Goal: Contribute content: Contribute content

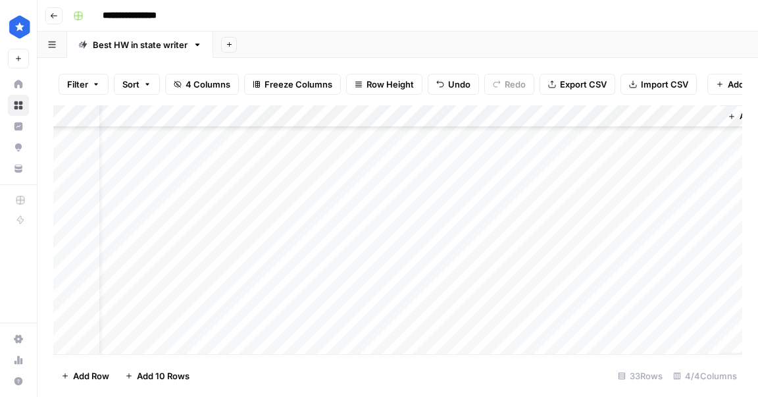
scroll to position [330, 36]
click at [707, 278] on div "Add Column" at bounding box center [397, 229] width 689 height 249
click at [430, 280] on div "Add Column" at bounding box center [397, 229] width 689 height 249
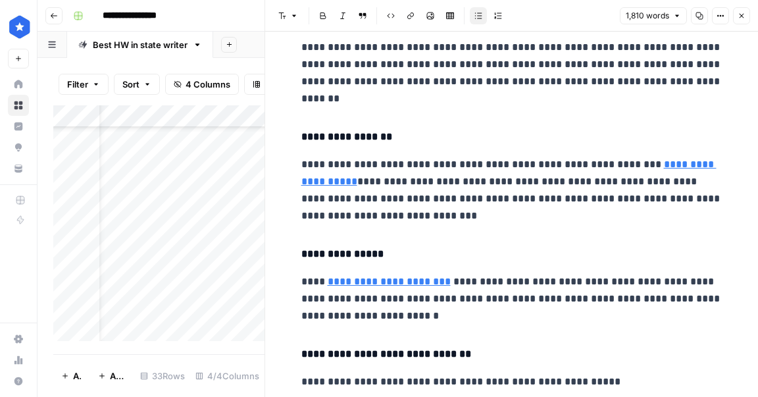
scroll to position [4946, 0]
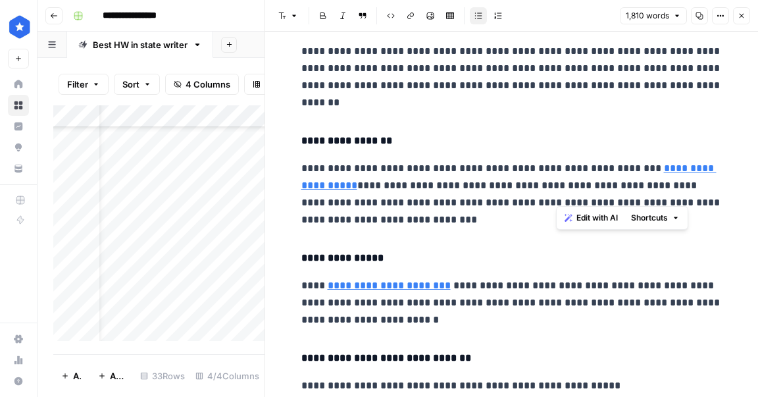
drag, startPoint x: 569, startPoint y: 195, endPoint x: 559, endPoint y: 197, distance: 10.0
click at [559, 197] on p "**********" at bounding box center [511, 194] width 421 height 68
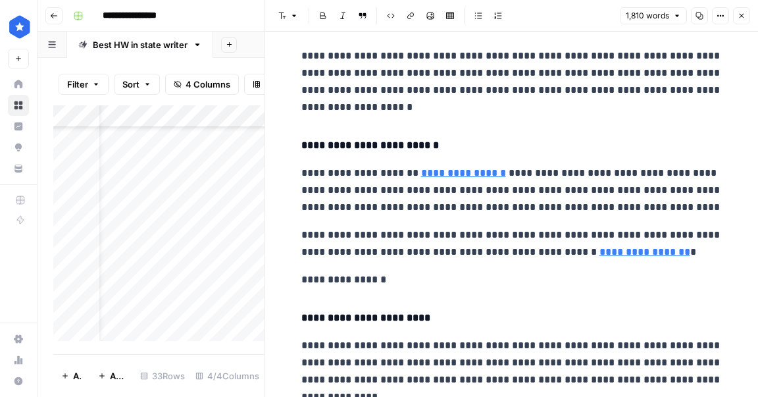
scroll to position [4006, 0]
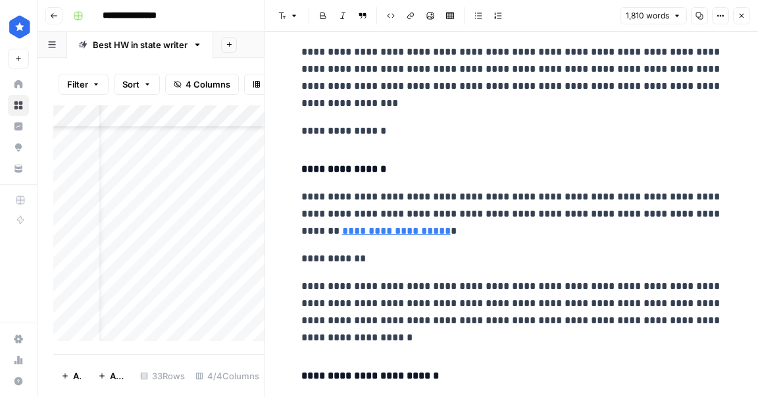
click at [744, 20] on button "Close" at bounding box center [741, 15] width 17 height 17
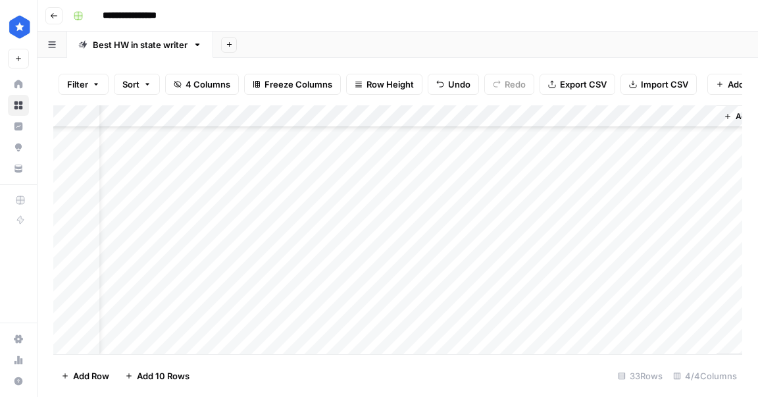
click at [426, 116] on div "Add Column" at bounding box center [397, 229] width 689 height 249
click at [568, 115] on div "Add Column" at bounding box center [397, 229] width 689 height 249
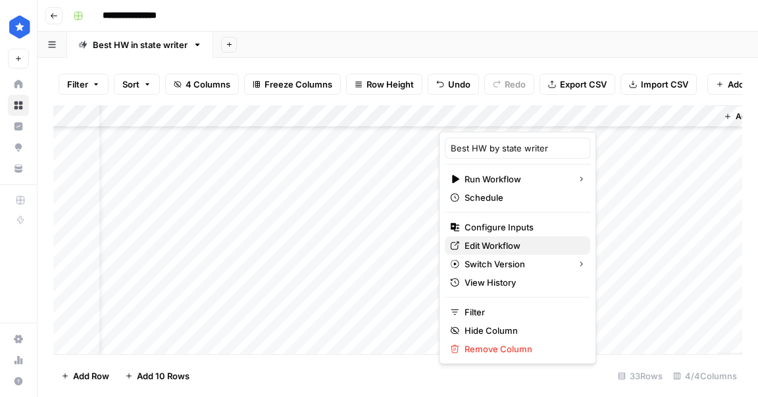
click at [503, 239] on span "Edit Workflow" at bounding box center [522, 245] width 115 height 13
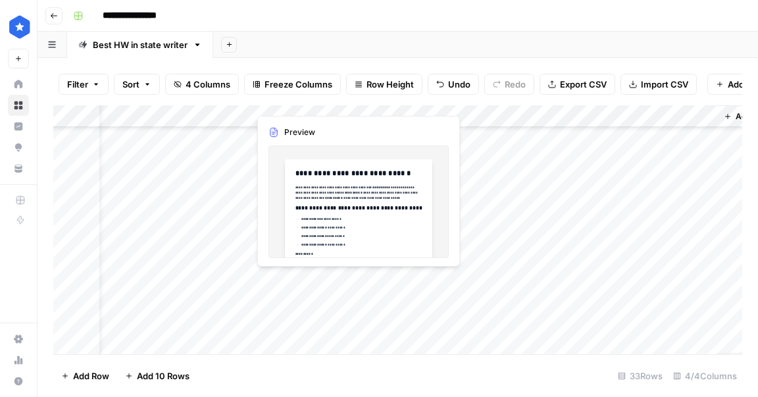
click at [428, 281] on div "Add Column" at bounding box center [397, 229] width 689 height 249
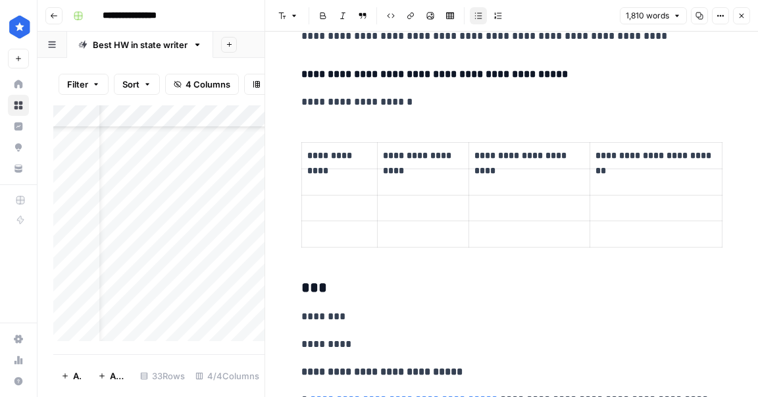
scroll to position [6346, 0]
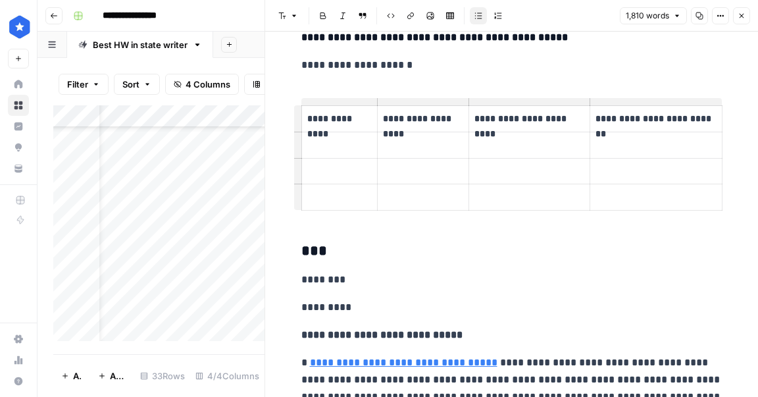
click at [354, 138] on p "To enrich screen reader interactions, please activate Accessibility in Grammarl…" at bounding box center [339, 145] width 64 height 15
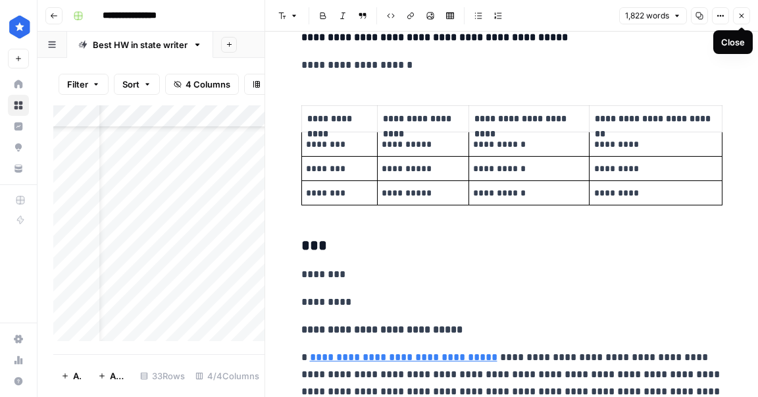
click at [741, 19] on icon "button" at bounding box center [742, 16] width 8 height 8
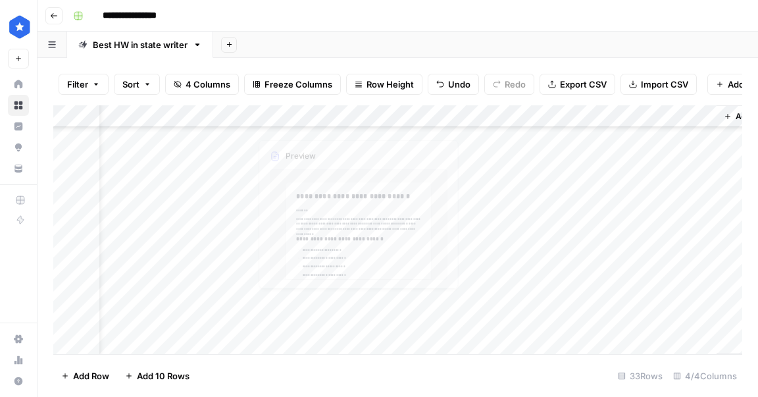
scroll to position [327, 0]
click at [468, 300] on div "Add Column" at bounding box center [397, 229] width 689 height 249
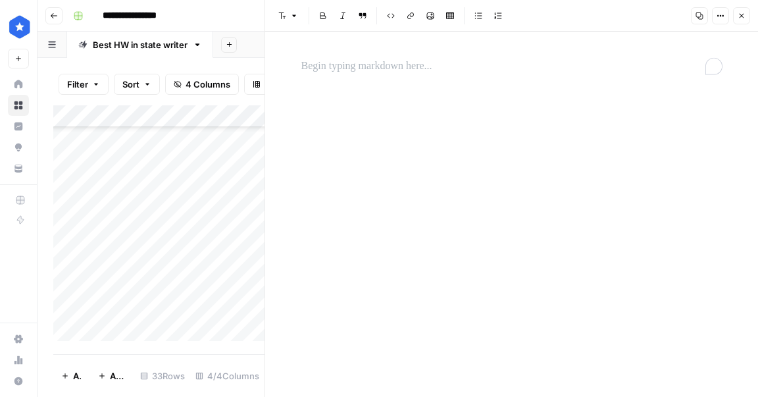
click at [339, 70] on p "To enrich screen reader interactions, please activate Accessibility in Grammarl…" at bounding box center [511, 66] width 421 height 17
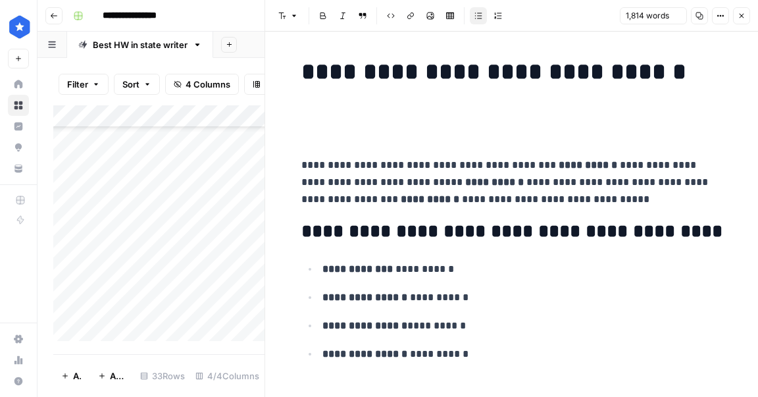
scroll to position [11552, 0]
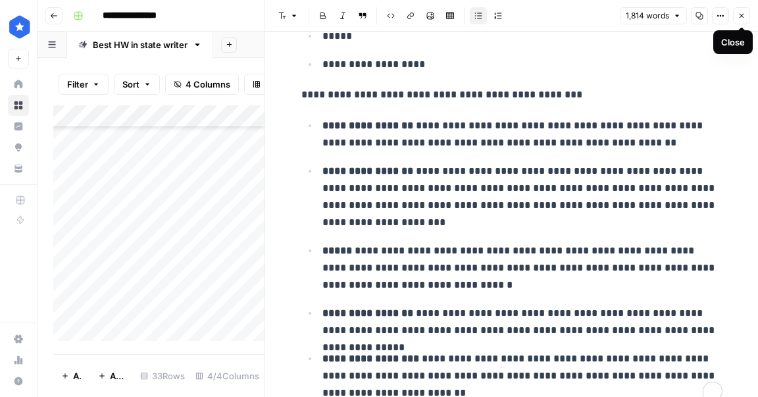
click at [615, 143] on p "**********" at bounding box center [522, 134] width 400 height 34
type input "$75"
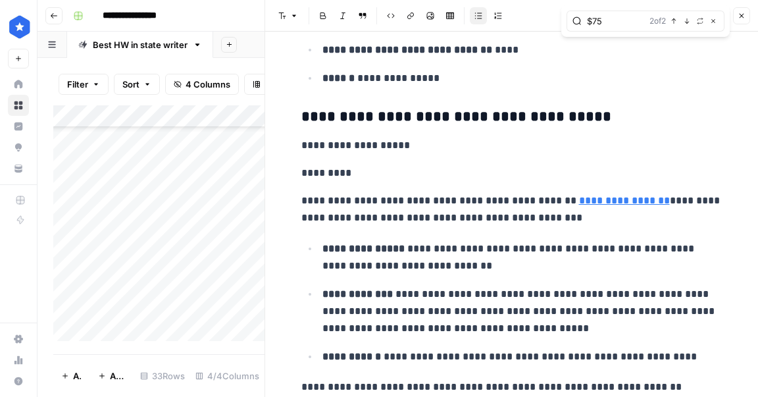
scroll to position [8825, 0]
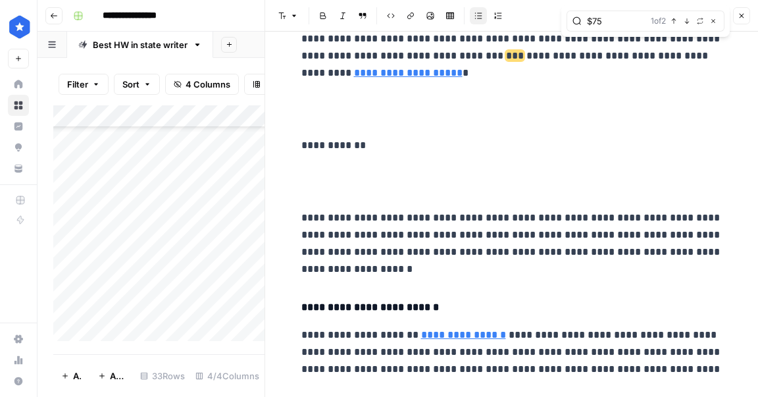
click at [735, 13] on button "Close" at bounding box center [741, 15] width 17 height 17
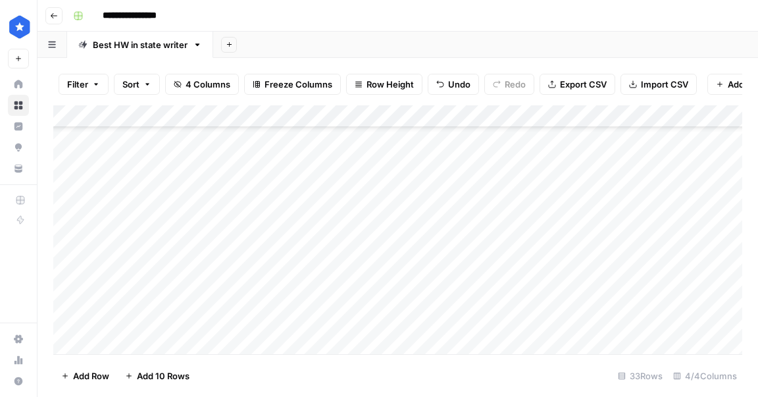
click at [548, 297] on div "Add Column" at bounding box center [397, 229] width 689 height 249
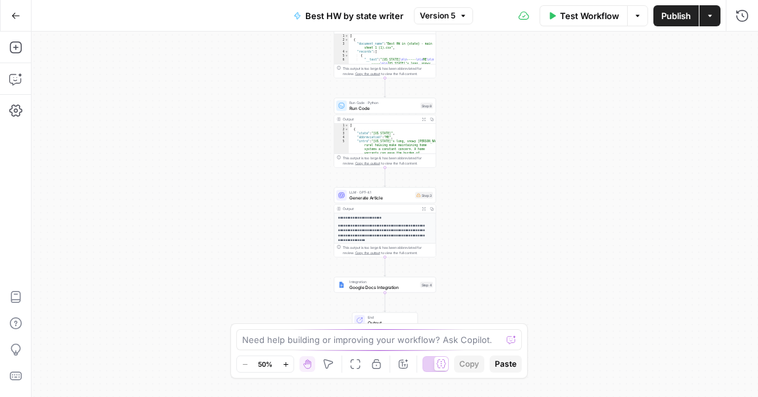
drag, startPoint x: 214, startPoint y: 228, endPoint x: 184, endPoint y: 116, distance: 115.7
click at [184, 115] on div "Workflow Set Inputs Inputs Get Knowledge Base File Get Knowledge Base File Step…" at bounding box center [395, 214] width 727 height 365
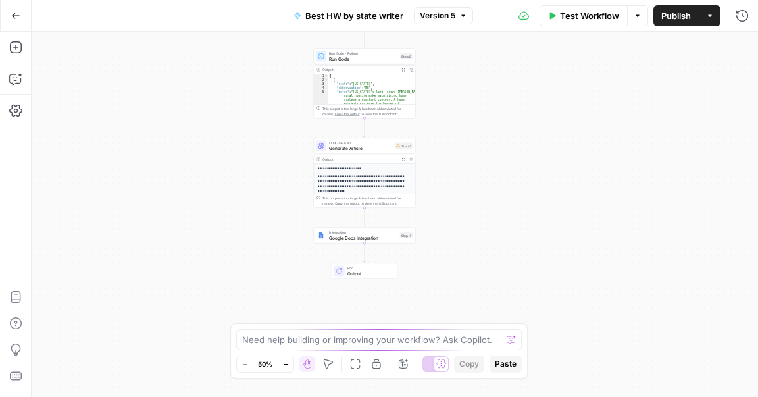
click at [343, 151] on span "Generate Article" at bounding box center [360, 148] width 63 height 7
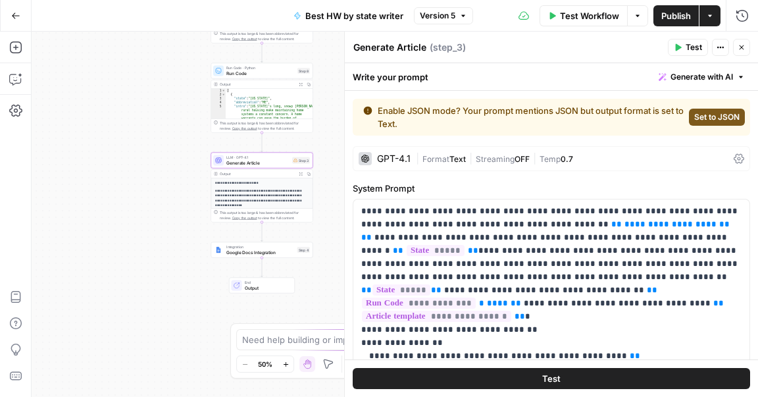
drag, startPoint x: 217, startPoint y: 149, endPoint x: 116, endPoint y: 163, distance: 102.4
click at [116, 163] on div "Workflow Set Inputs Inputs Get Knowledge Base File Get Knowledge Base File Step…" at bounding box center [395, 214] width 727 height 365
click at [20, 82] on icon "button" at bounding box center [14, 79] width 11 height 11
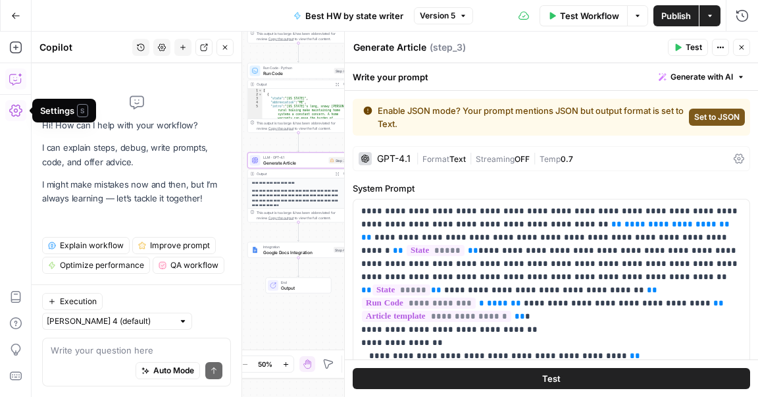
click at [111, 358] on div "Auto Mode Send" at bounding box center [137, 371] width 172 height 29
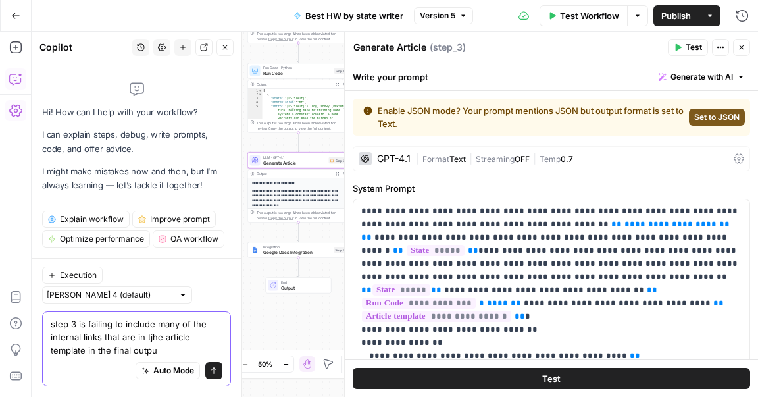
type textarea "step 3 is failing to include many of the internal links that are in tjhe articl…"
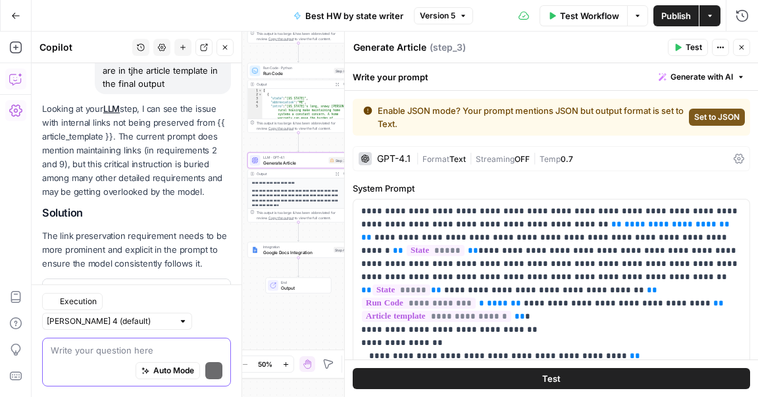
scroll to position [172, 0]
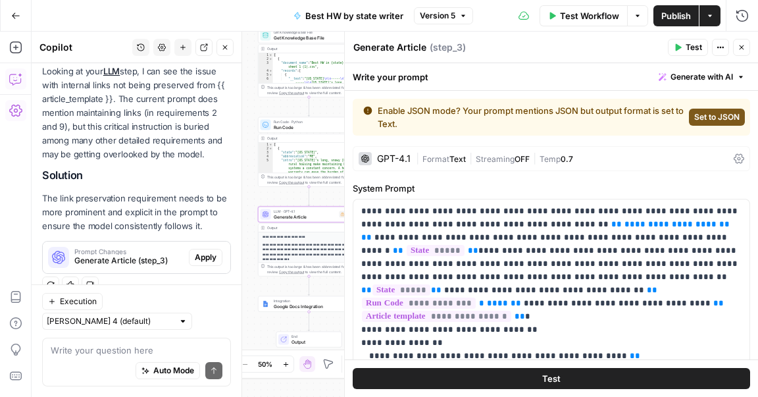
click at [201, 252] on span "Apply" at bounding box center [206, 257] width 22 height 12
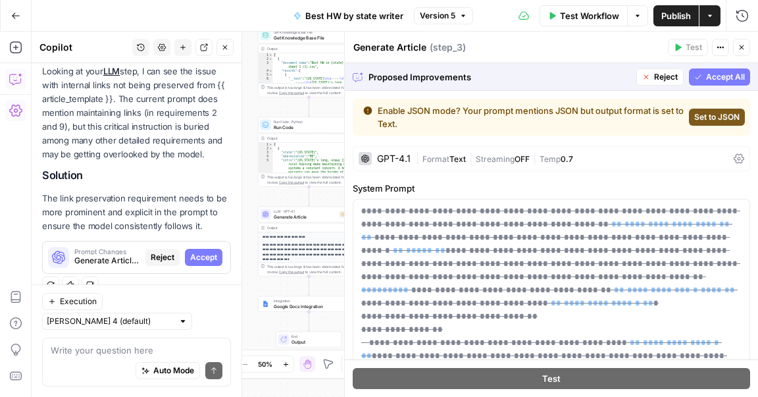
click at [723, 78] on span "Accept All" at bounding box center [725, 77] width 39 height 12
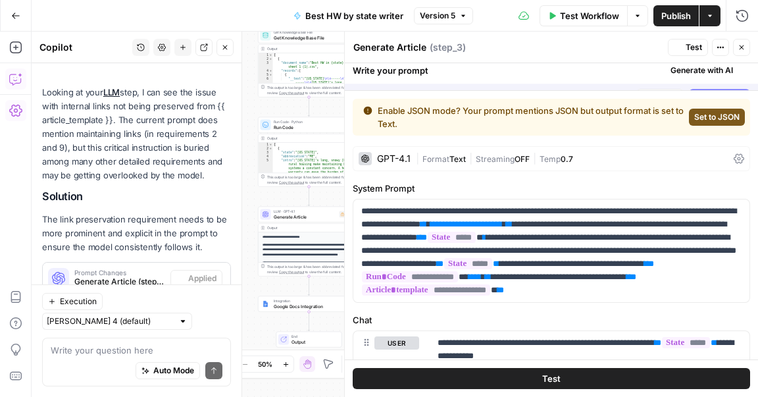
scroll to position [193, 0]
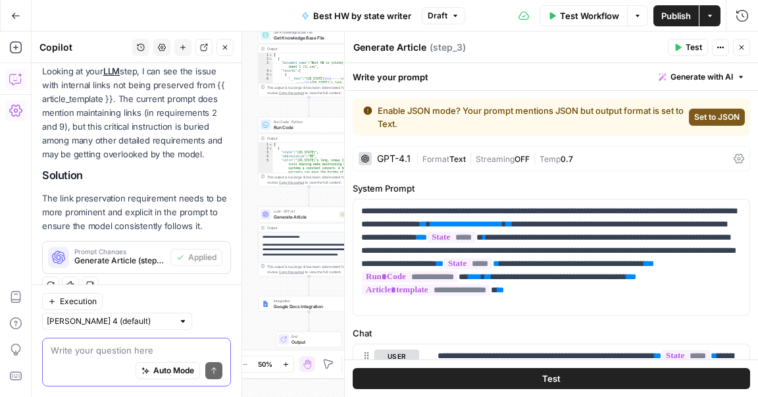
click at [104, 356] on textarea at bounding box center [137, 350] width 172 height 13
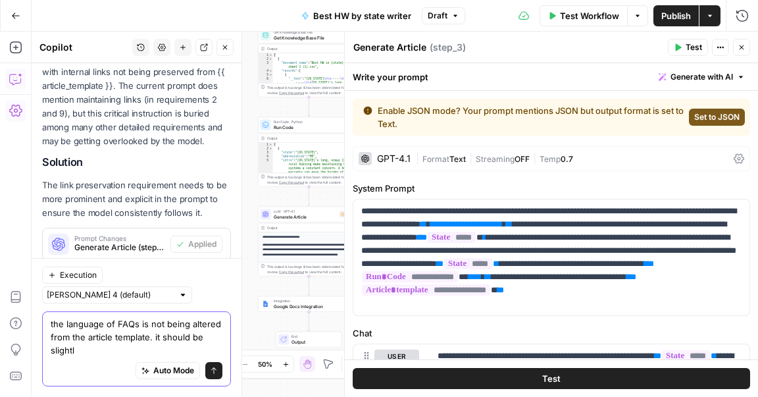
scroll to position [220, 0]
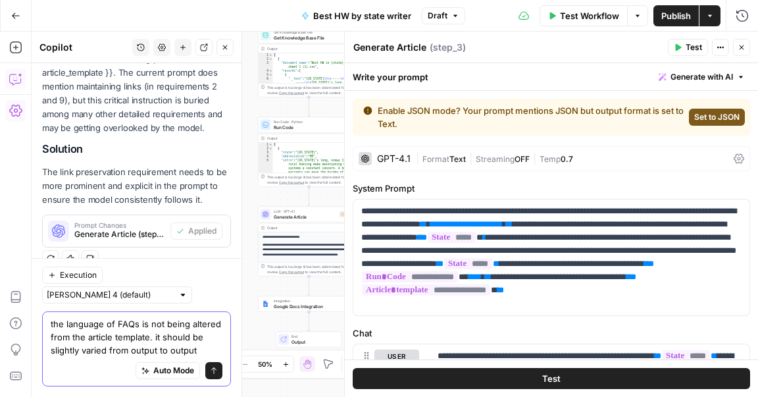
click at [133, 325] on textarea "the language of FAQs is not being altered from the article template. it should …" at bounding box center [137, 336] width 172 height 39
click at [136, 324] on textarea "the language of FAQs is not being altered from the article template. it should …" at bounding box center [137, 336] width 172 height 39
type textarea "the language of FAQ answers is not being altered from the article template. it …"
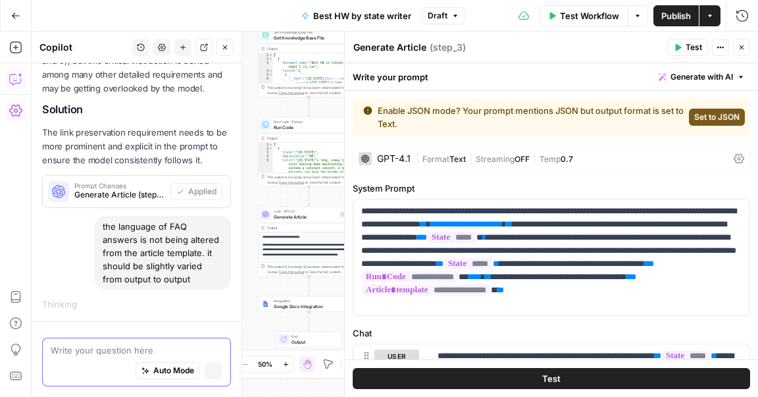
scroll to position [238, 0]
click at [155, 352] on textarea at bounding box center [137, 350] width 172 height 13
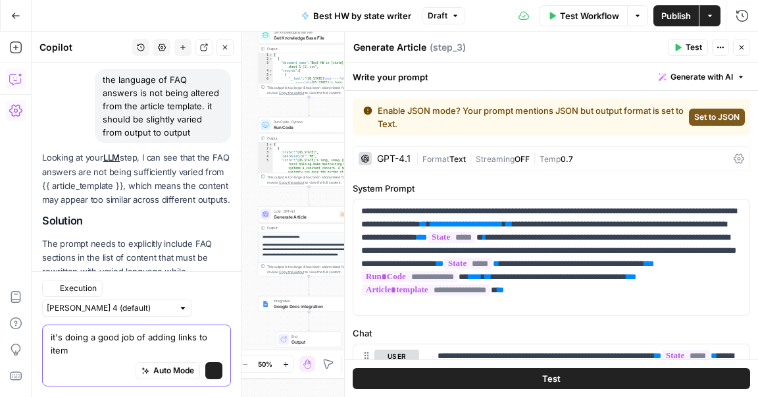
scroll to position [478, 0]
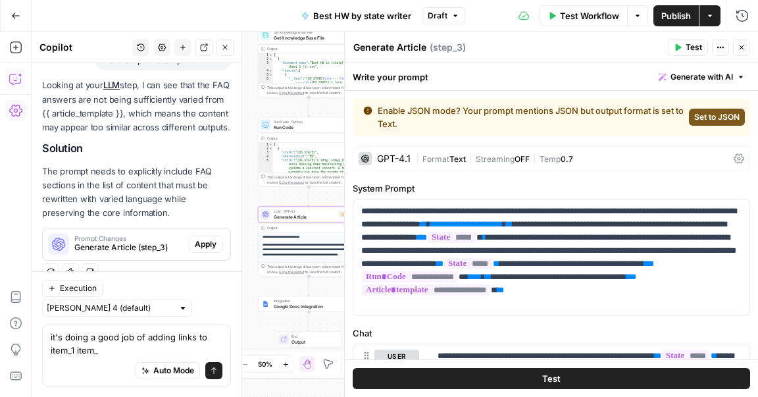
click at [200, 249] on span "Apply" at bounding box center [206, 244] width 22 height 12
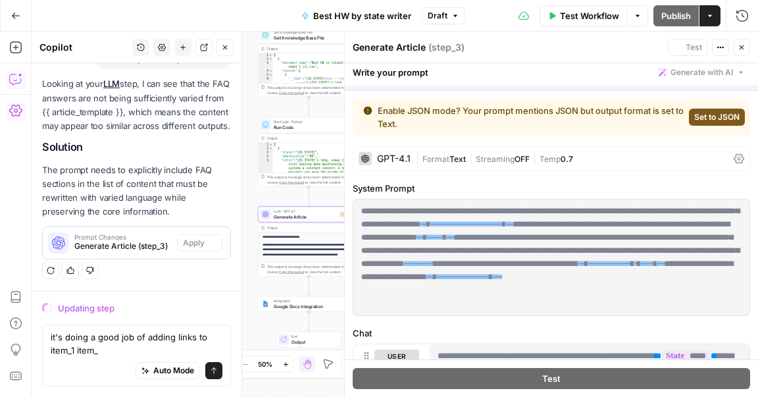
scroll to position [457, 0]
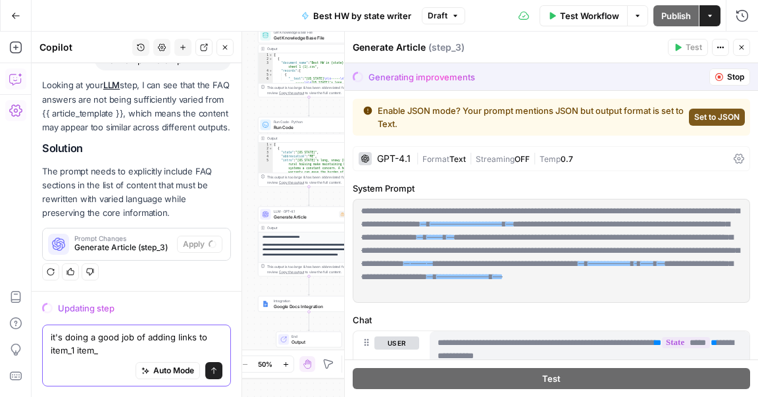
click at [115, 355] on textarea "it's doing a good job of adding links to item_1 item_" at bounding box center [137, 343] width 172 height 26
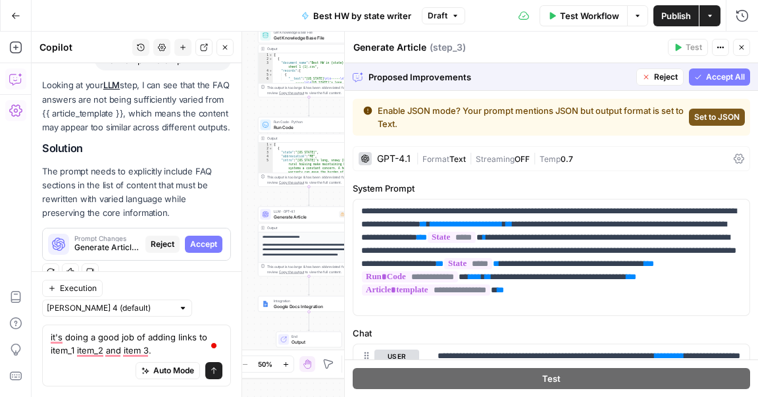
click at [728, 78] on span "Accept All" at bounding box center [725, 77] width 39 height 12
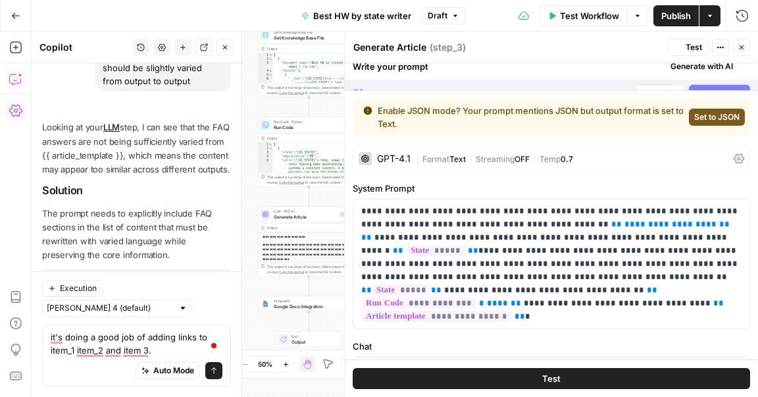
scroll to position [500, 0]
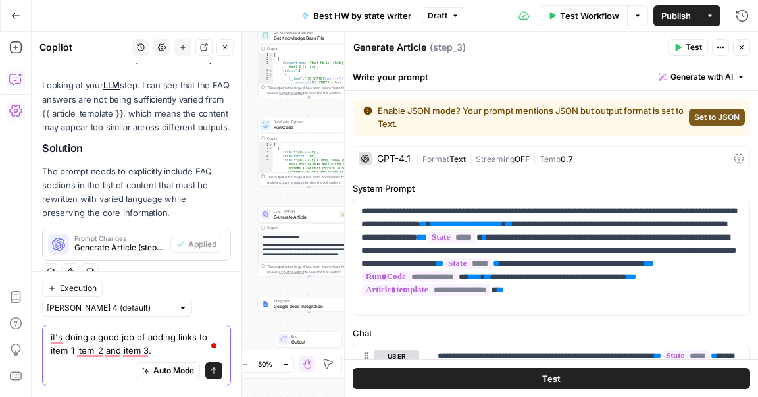
click at [165, 350] on textarea "it's doing a good job of adding links to item_1 item_2 and item 3." at bounding box center [137, 343] width 172 height 26
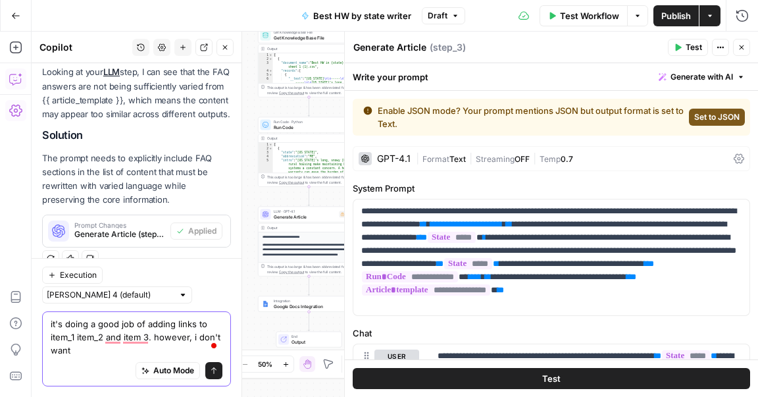
click at [174, 325] on textarea "it's doing a good job of adding links to item_1 item_2 and item 3. however, i d…" at bounding box center [137, 336] width 172 height 39
click at [128, 349] on textarea "it's doing a good job of adding the correct links to item_1 item_2 and item 3. …" at bounding box center [137, 336] width 172 height 39
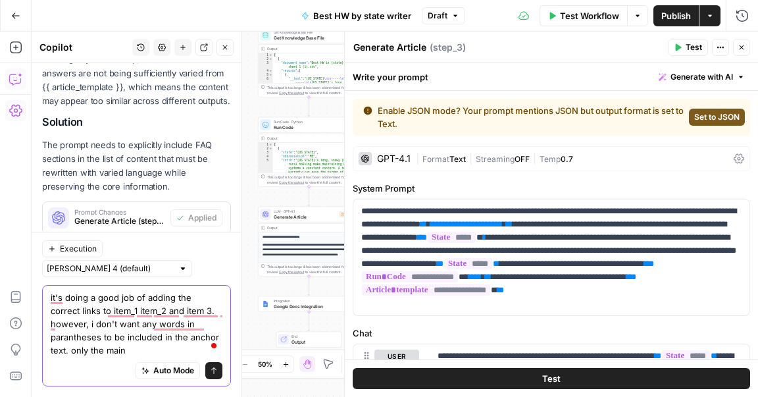
scroll to position [539, 0]
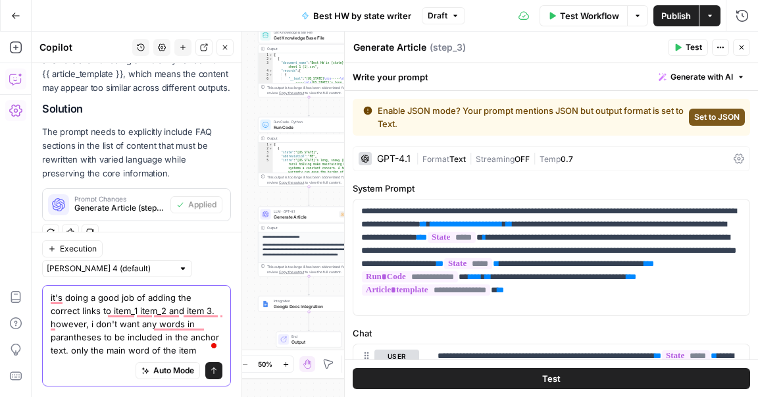
type textarea "it's doing a good job of adding the correct links to item_1 item_2 and item 3. …"
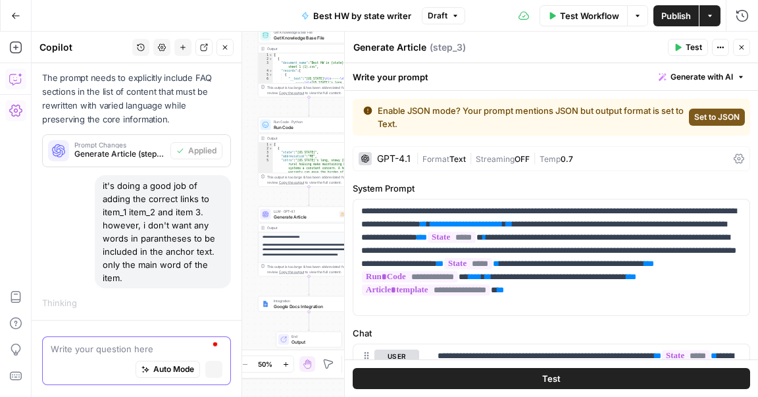
scroll to position [548, 0]
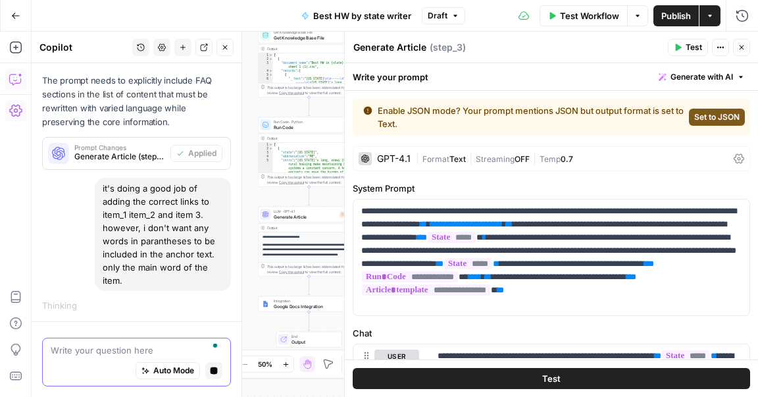
click at [213, 371] on icon "button" at bounding box center [214, 370] width 7 height 7
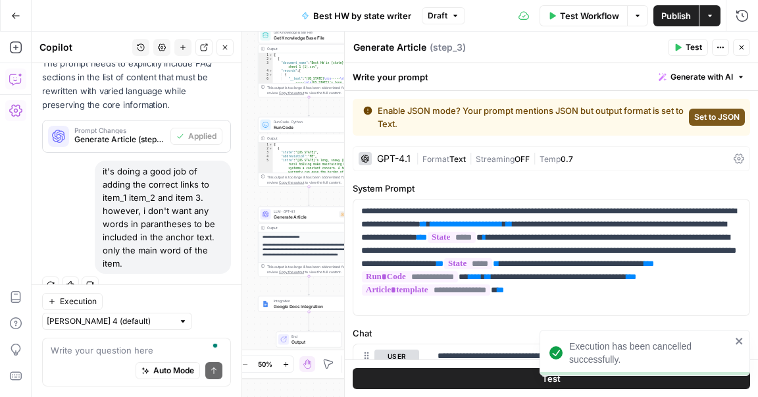
drag, startPoint x: 141, startPoint y: 255, endPoint x: 98, endPoint y: 168, distance: 96.8
click at [98, 168] on div "it's doing a good job of adding the correct links to item_1 item_2 and item 3. …" at bounding box center [163, 217] width 136 height 113
copy div "it's doing a good job of adding the correct links to item_1 item_2 and item 3. …"
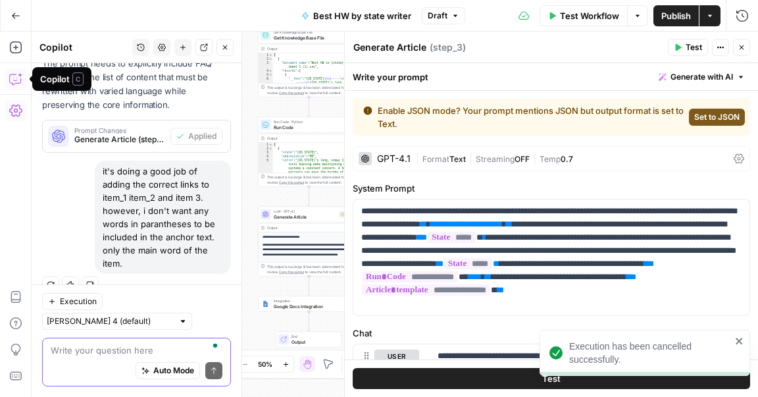
click at [105, 354] on textarea "To enrich screen reader interactions, please activate Accessibility in Grammarl…" at bounding box center [137, 350] width 172 height 13
paste textarea "it's doing a good job of adding the correct links to item_1 item_2 and item 3. …"
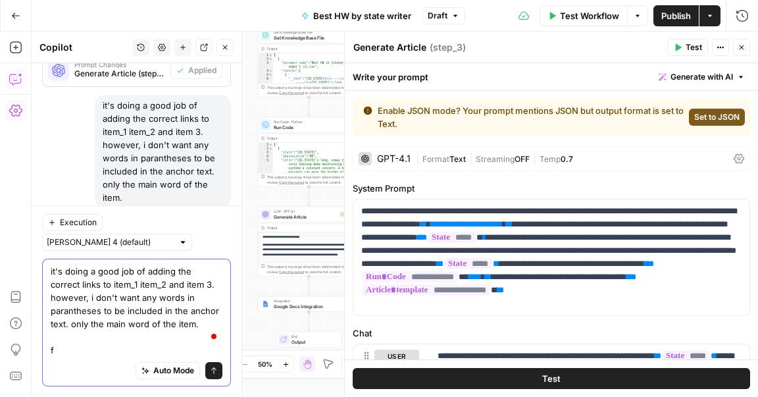
scroll to position [686, 0]
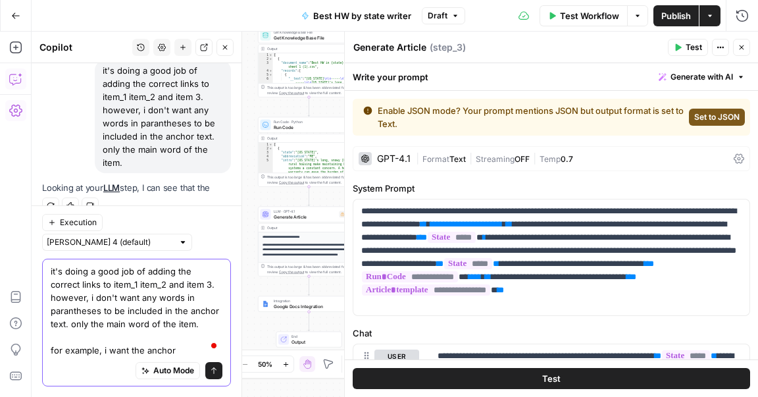
type textarea "it's doing a good job of adding the correct links to item_1 item_2 and item 3. …"
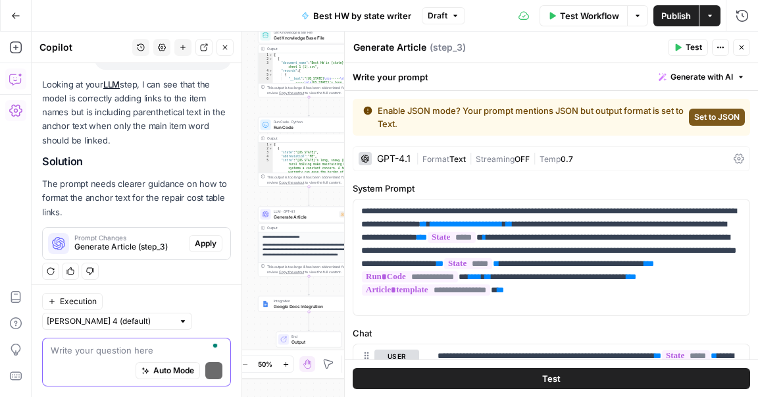
scroll to position [797, 0]
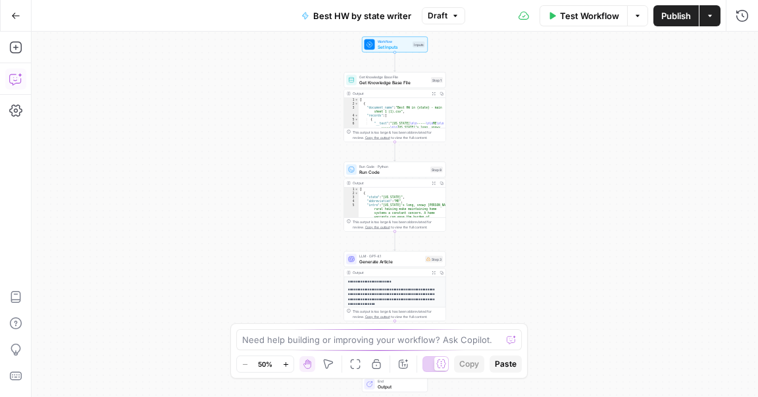
click at [13, 80] on icon "button" at bounding box center [15, 78] width 13 height 13
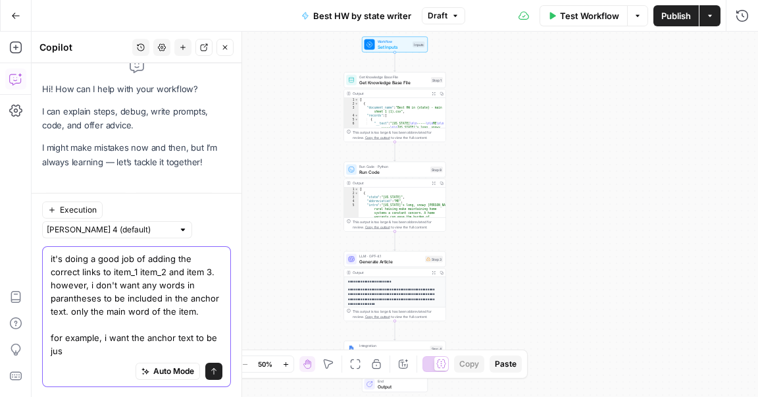
scroll to position [28, 0]
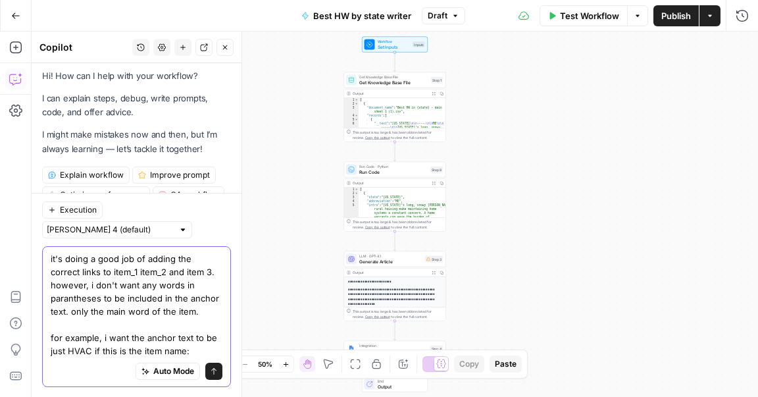
paste textarea "HVAC (furnace/AC)"
type textarea "it's doing a good job of adding the correct links to item_1 item_2 and item 3. …"
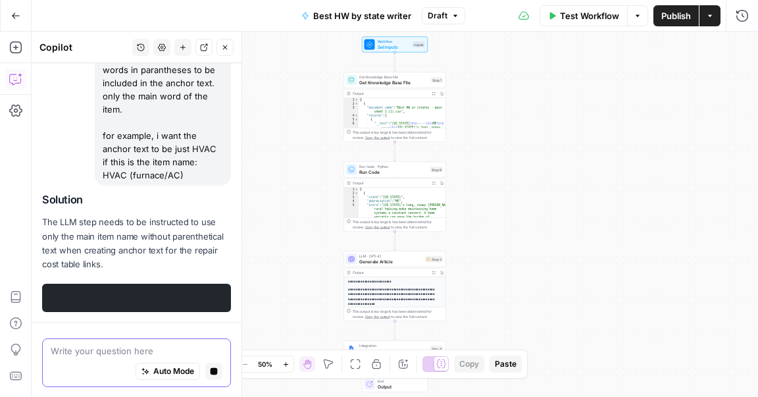
scroll to position [199, 0]
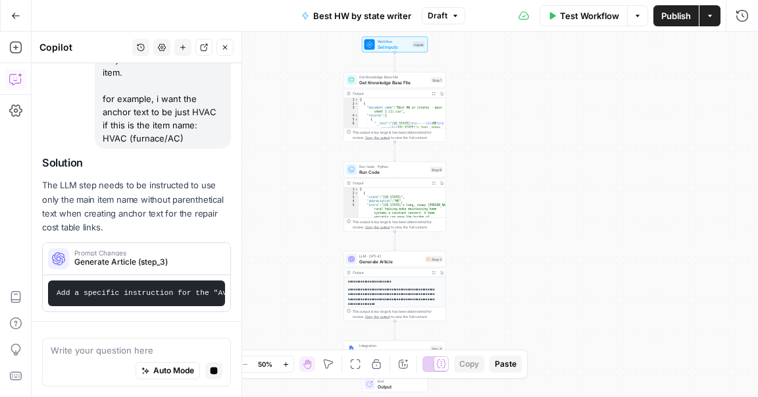
click at [402, 261] on span "Generate Article" at bounding box center [390, 261] width 63 height 7
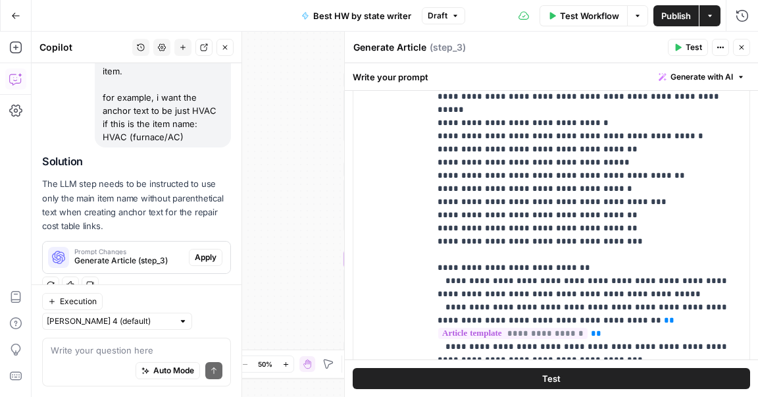
scroll to position [971, 0]
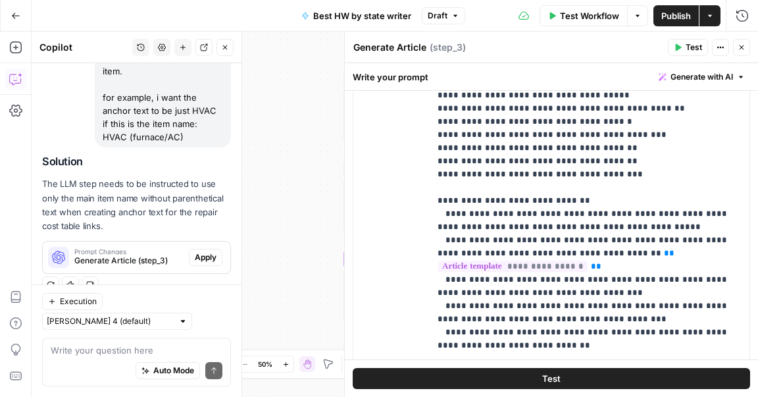
click at [748, 47] on button "Close" at bounding box center [741, 47] width 17 height 17
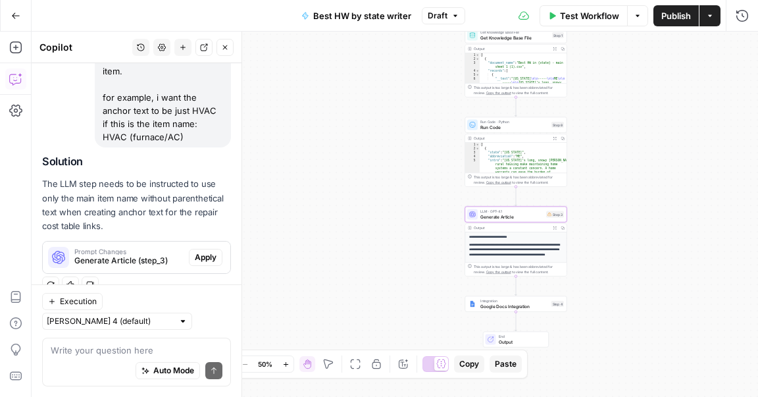
click at [199, 261] on span "Apply" at bounding box center [206, 257] width 22 height 12
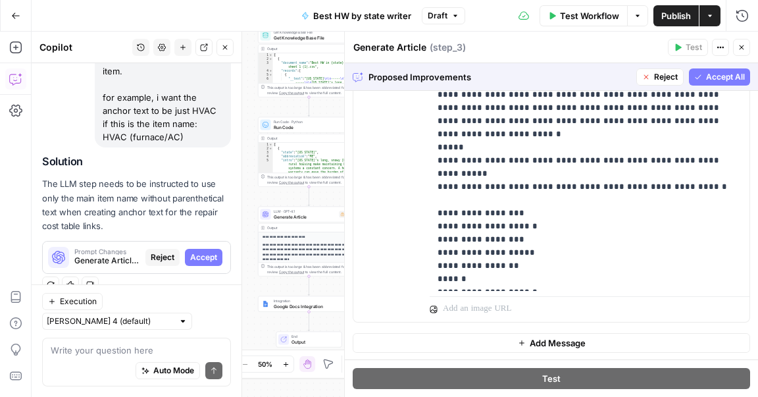
scroll to position [200, 0]
click at [716, 81] on span "Accept All" at bounding box center [725, 77] width 39 height 12
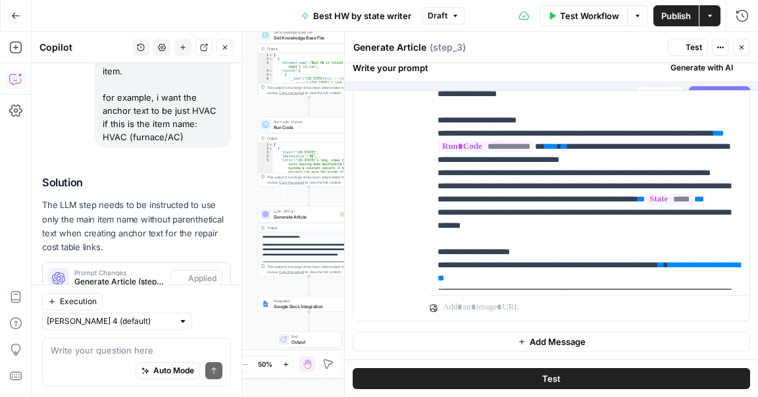
scroll to position [0, 0]
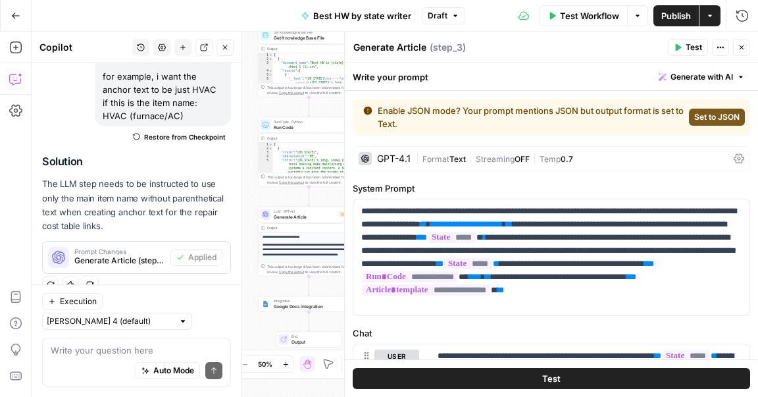
click at [666, 14] on span "Publish" at bounding box center [676, 15] width 30 height 13
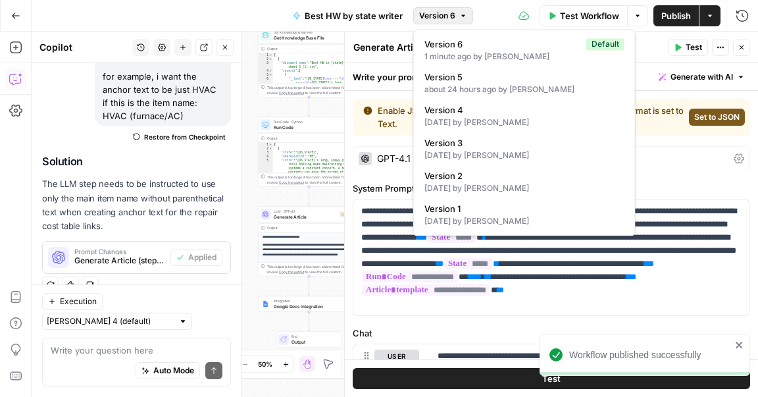
click at [436, 14] on span "Version 6" at bounding box center [437, 16] width 36 height 12
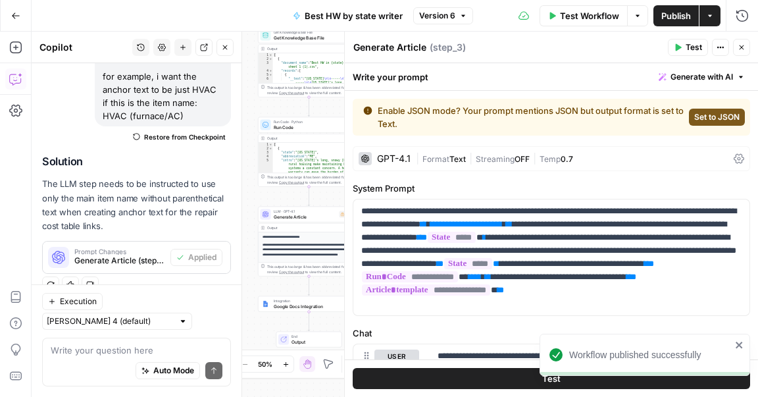
click at [436, 14] on span "Version 6" at bounding box center [437, 16] width 36 height 12
click at [456, 16] on button "Version 6" at bounding box center [443, 15] width 60 height 17
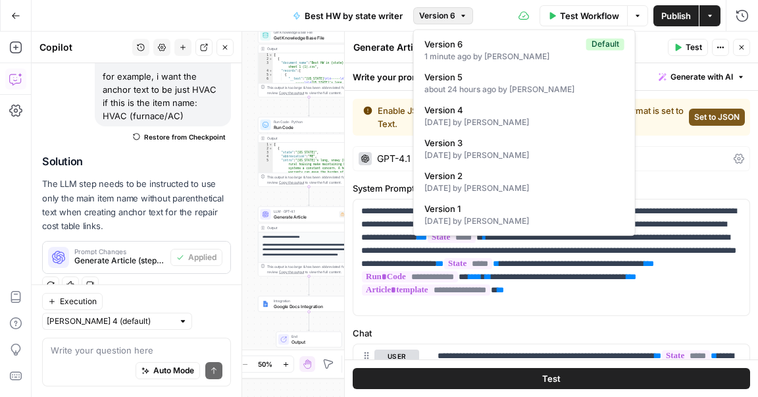
click at [456, 16] on button "Version 6" at bounding box center [443, 15] width 60 height 17
